Goal: Task Accomplishment & Management: Use online tool/utility

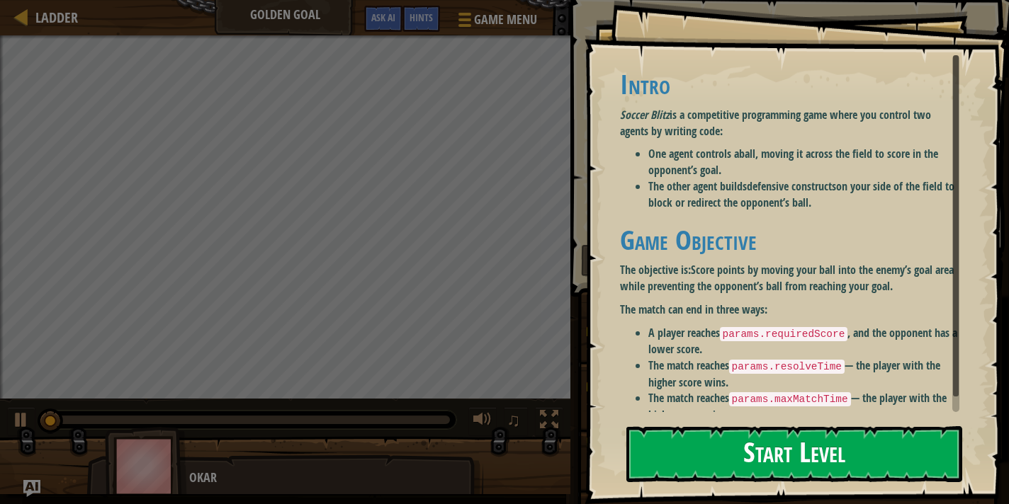
click at [857, 443] on button "Start Level" at bounding box center [794, 454] width 336 height 56
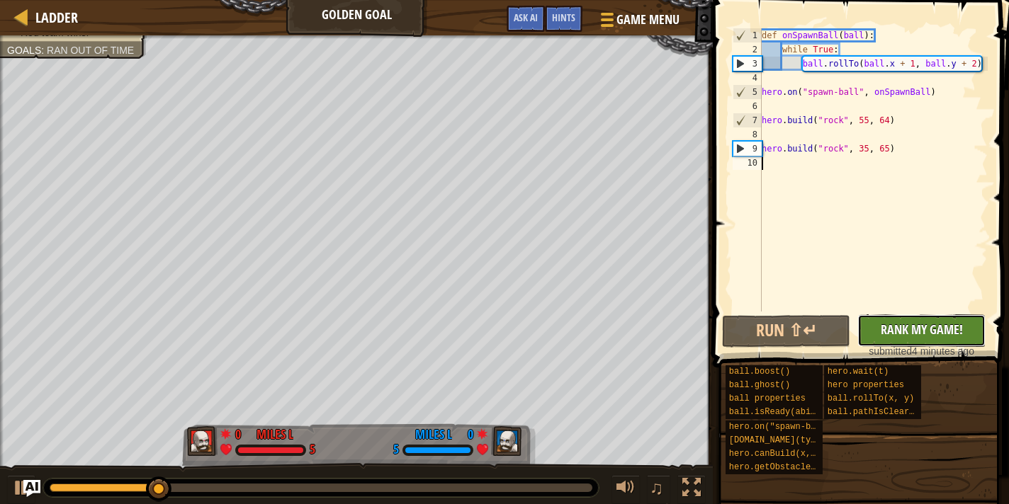
click at [881, 331] on span "Rank My Game!" at bounding box center [922, 330] width 82 height 18
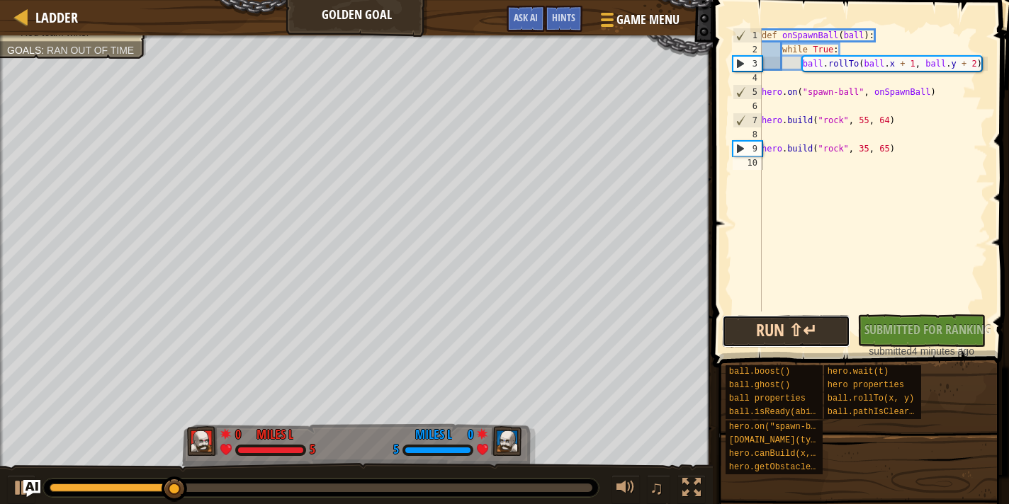
click at [827, 333] on button "Run ⇧↵" at bounding box center [786, 331] width 128 height 33
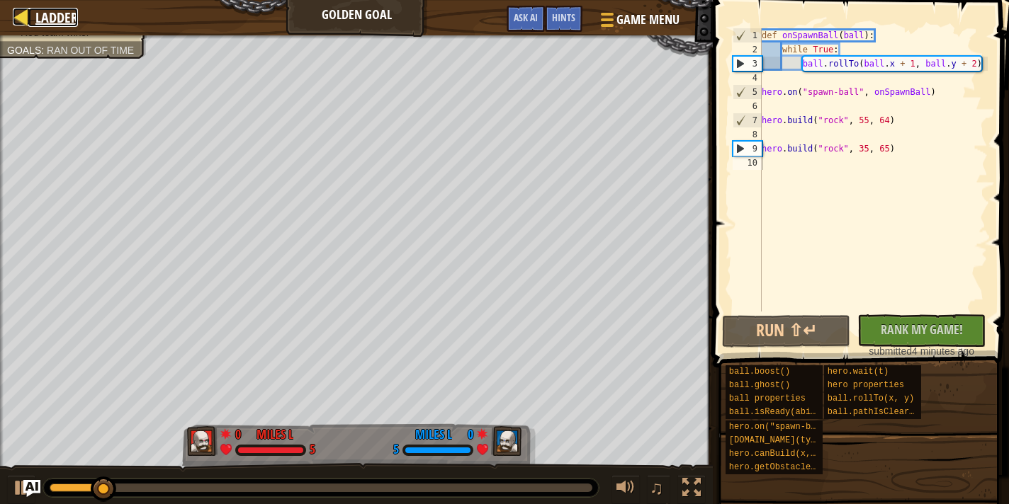
click at [62, 17] on span "Ladder" at bounding box center [56, 17] width 43 height 19
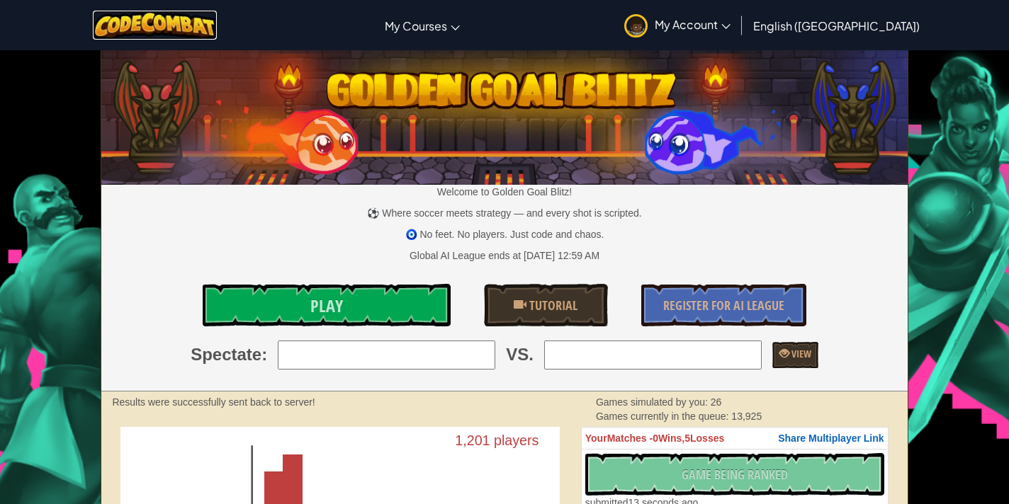
click at [154, 29] on img at bounding box center [155, 25] width 124 height 29
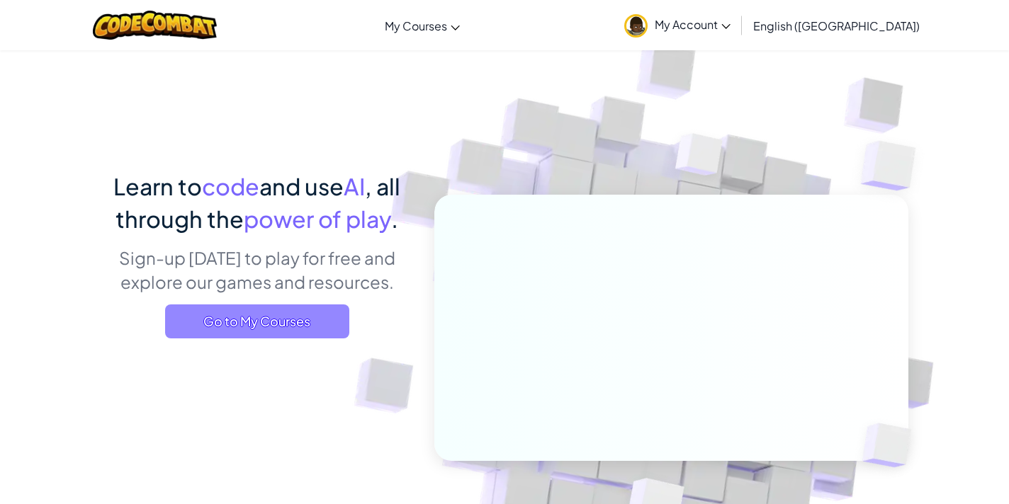
click at [273, 313] on span "Go to My Courses" at bounding box center [257, 322] width 184 height 34
